Goal: Book appointment/travel/reservation

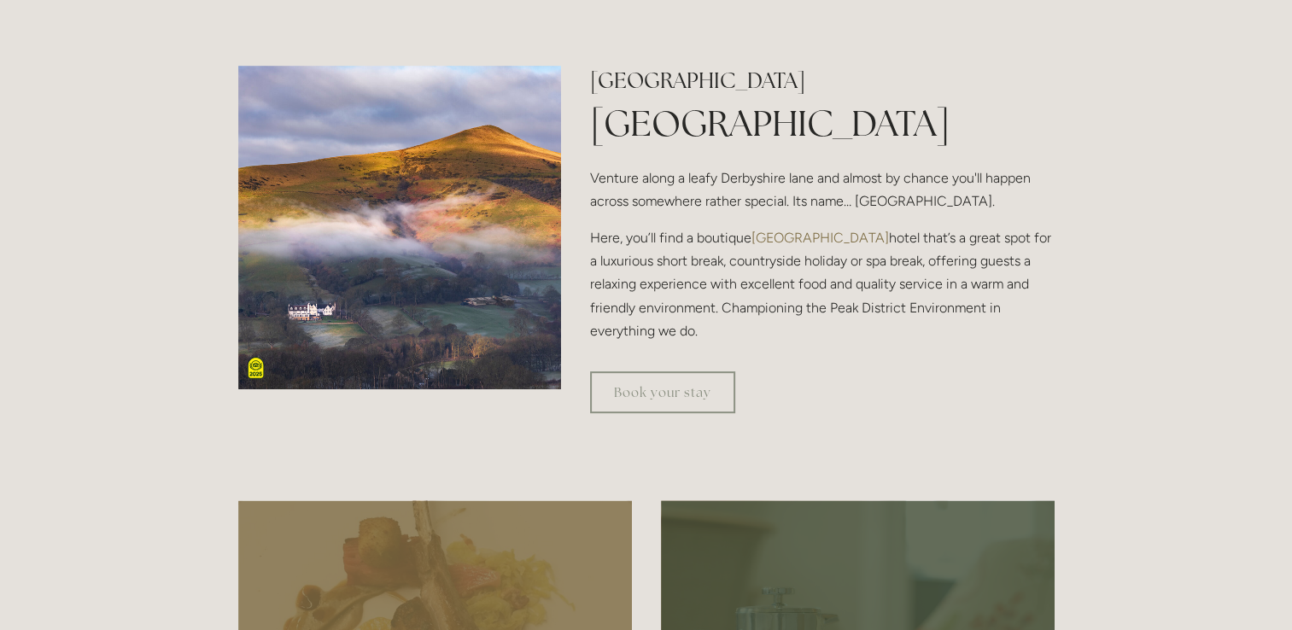
scroll to position [1103, 0]
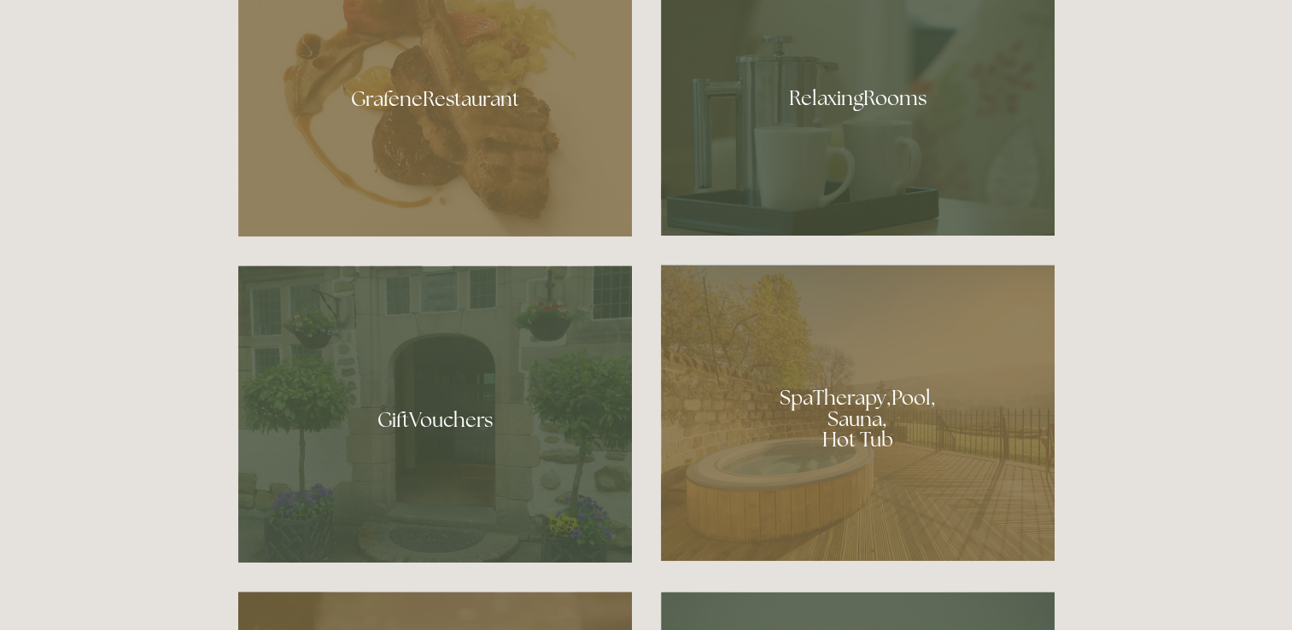
click at [884, 368] on div at bounding box center [858, 413] width 394 height 296
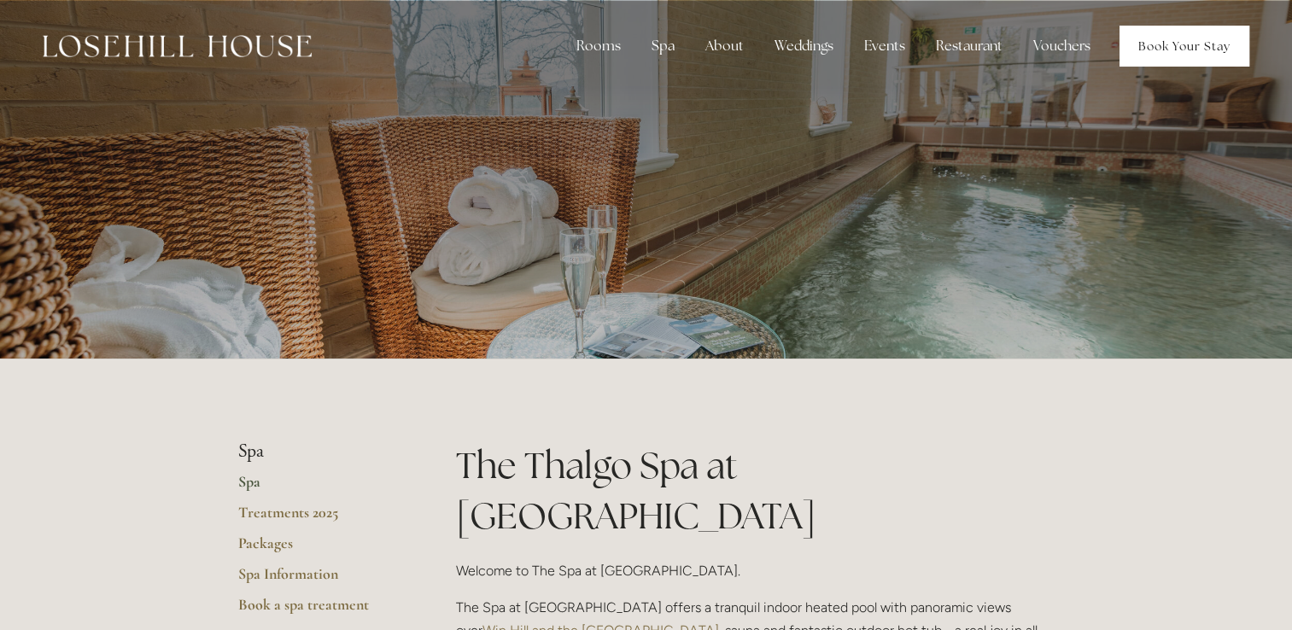
click at [1169, 38] on link "Book Your Stay" at bounding box center [1185, 46] width 130 height 41
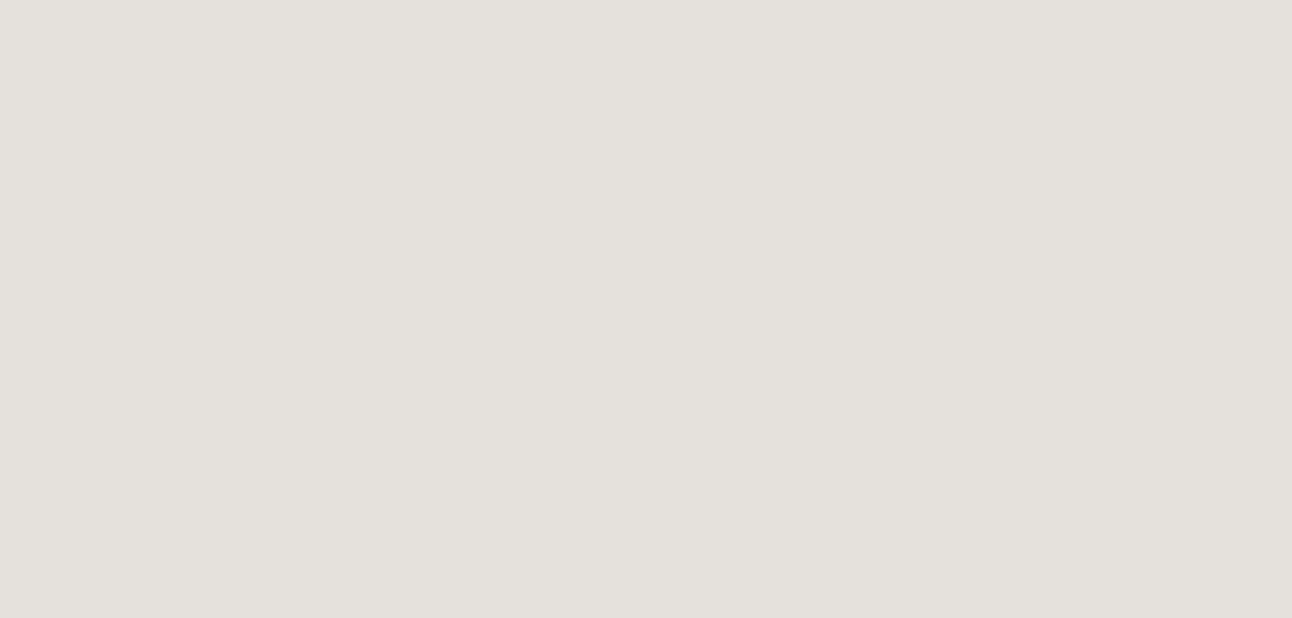
scroll to position [92, 0]
